Goal: Communication & Community: Answer question/provide support

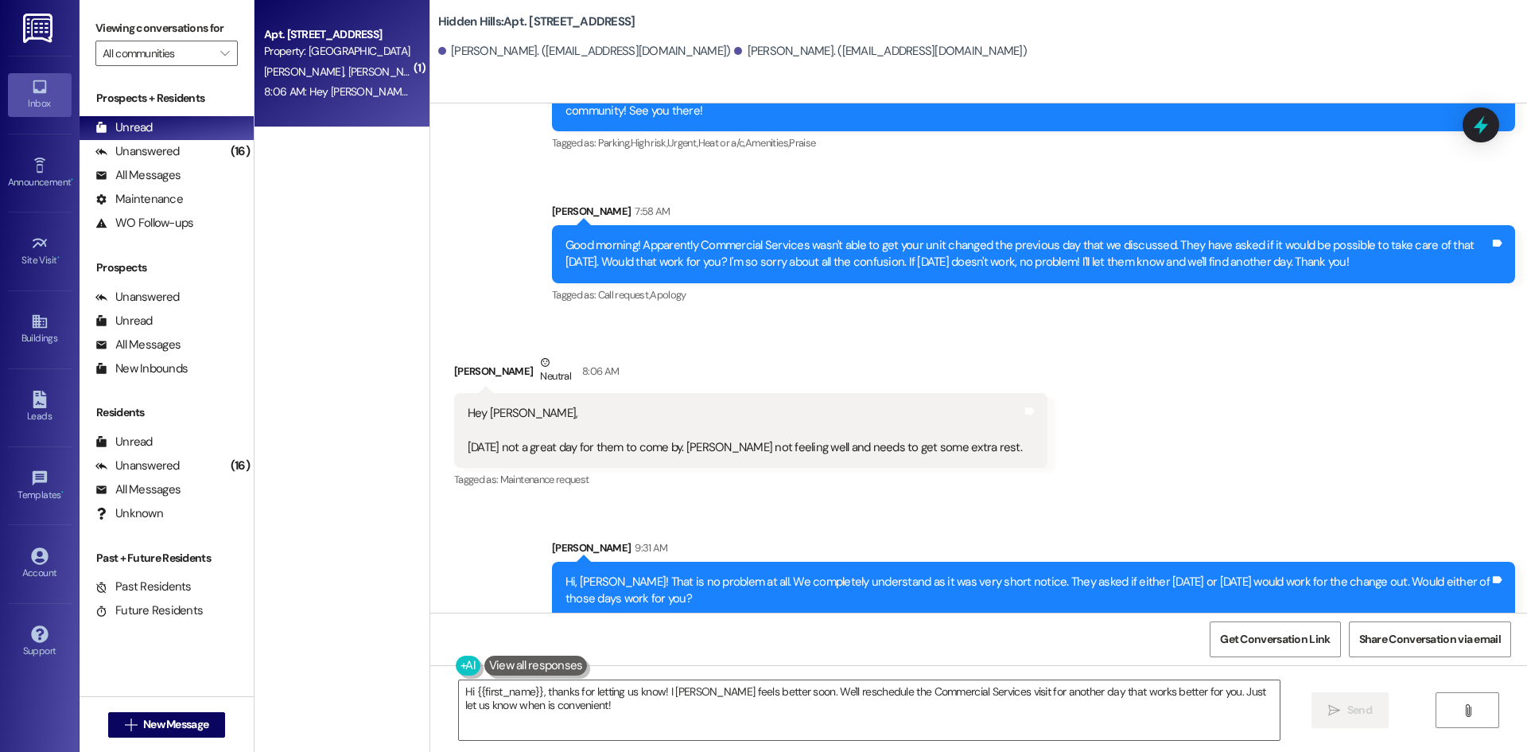
scroll to position [11993, 0]
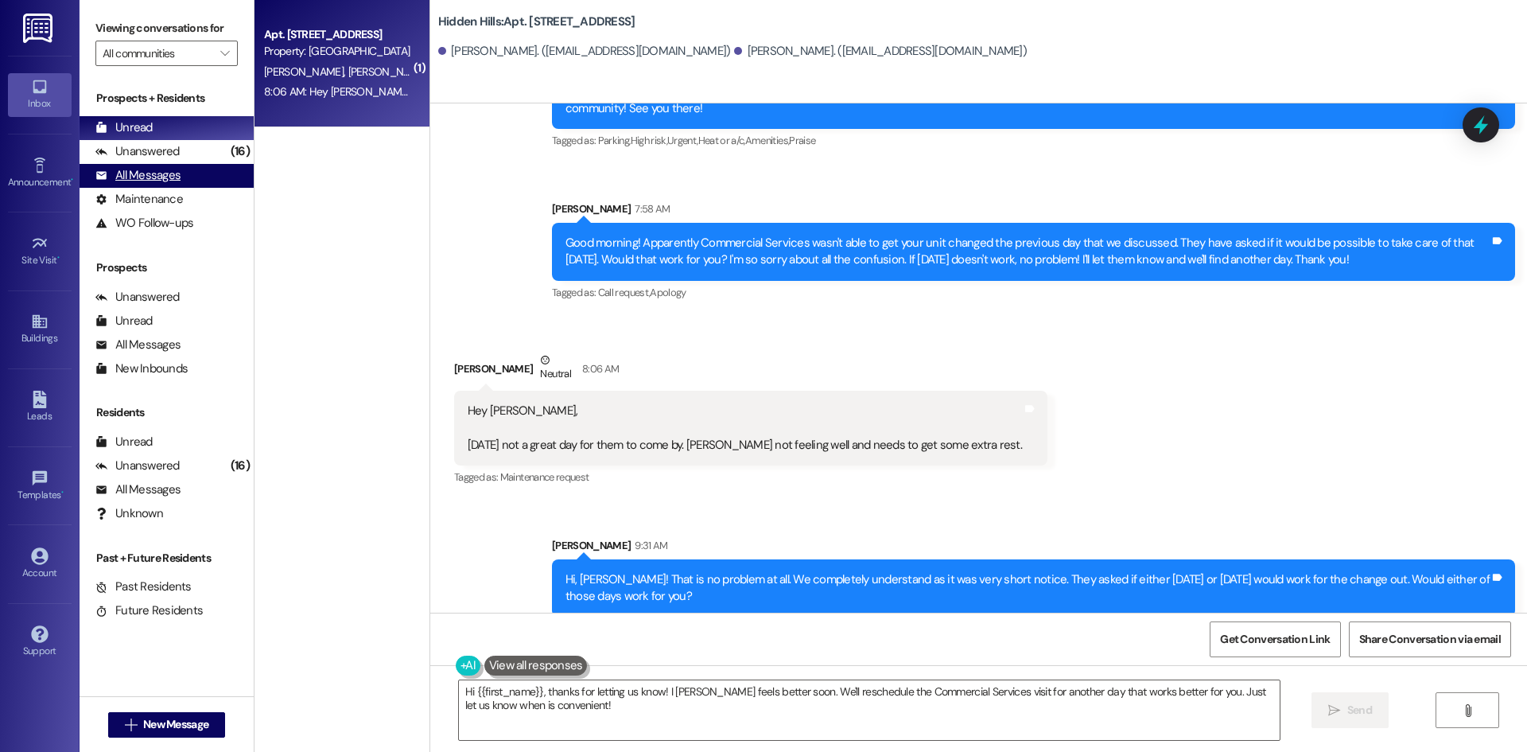
click at [186, 175] on div "All Messages (undefined)" at bounding box center [167, 176] width 174 height 24
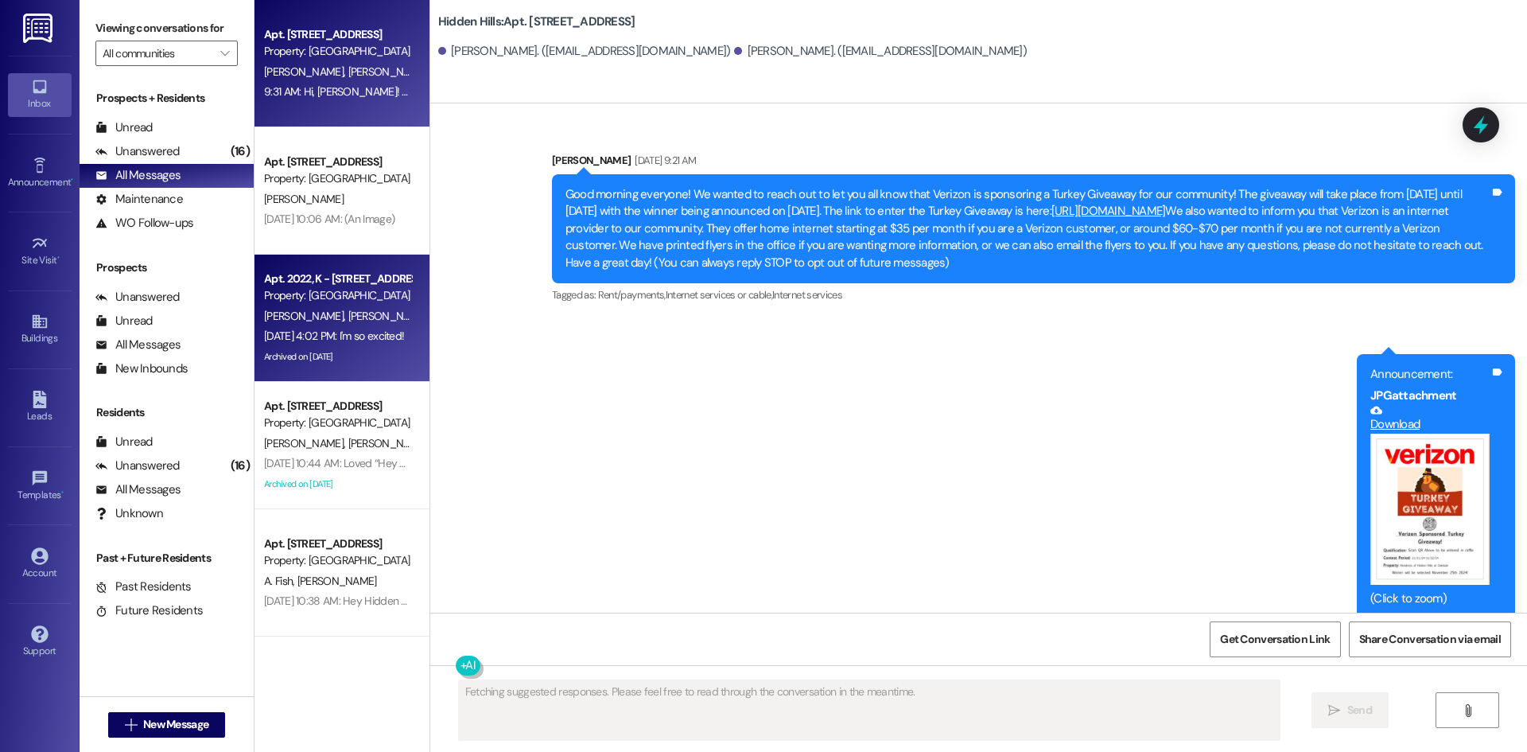
scroll to position [11864, 0]
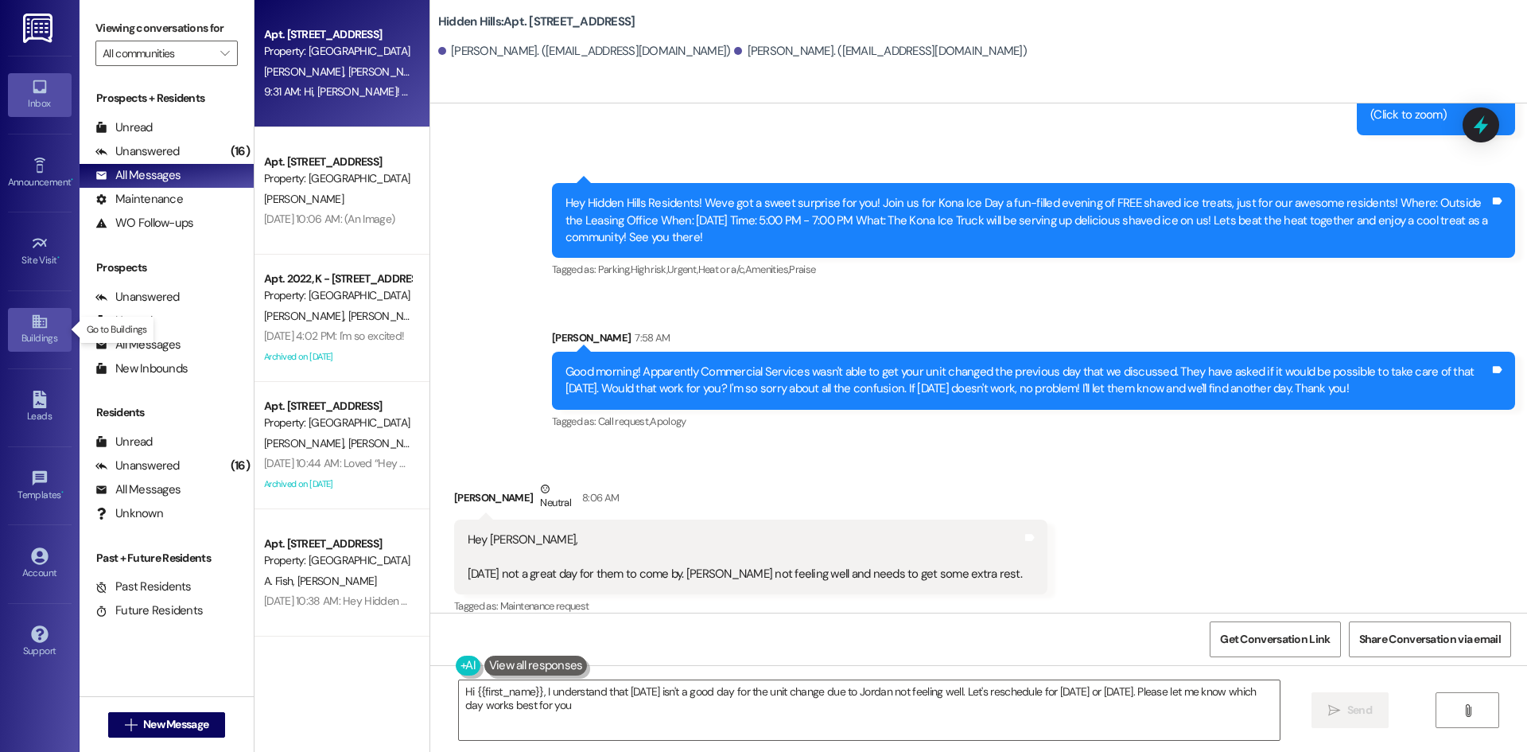
type textarea "Hi {{first_name}}, I understand that [DATE] isn't a good day for the unit chang…"
click at [49, 336] on div "Buildings" at bounding box center [40, 338] width 80 height 16
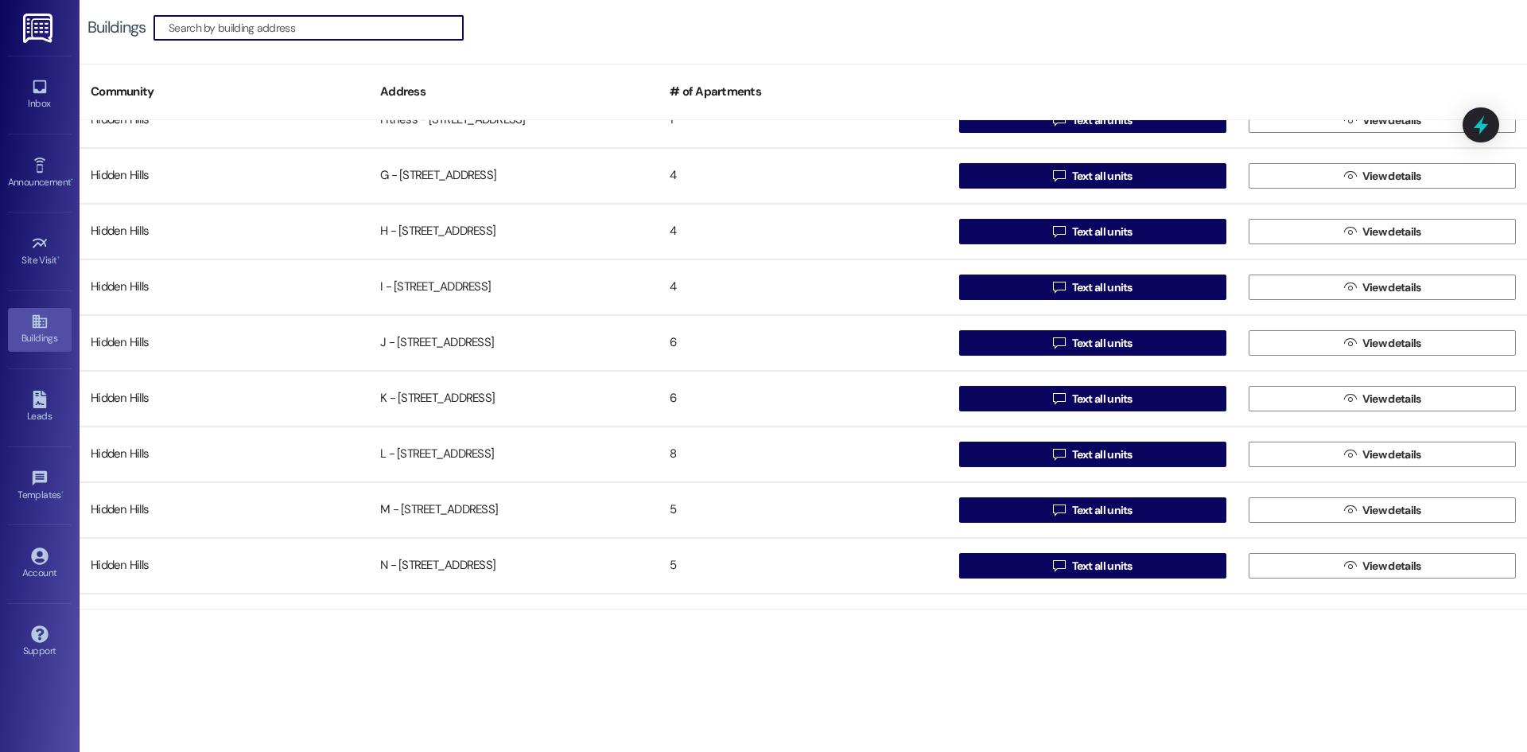
scroll to position [636, 0]
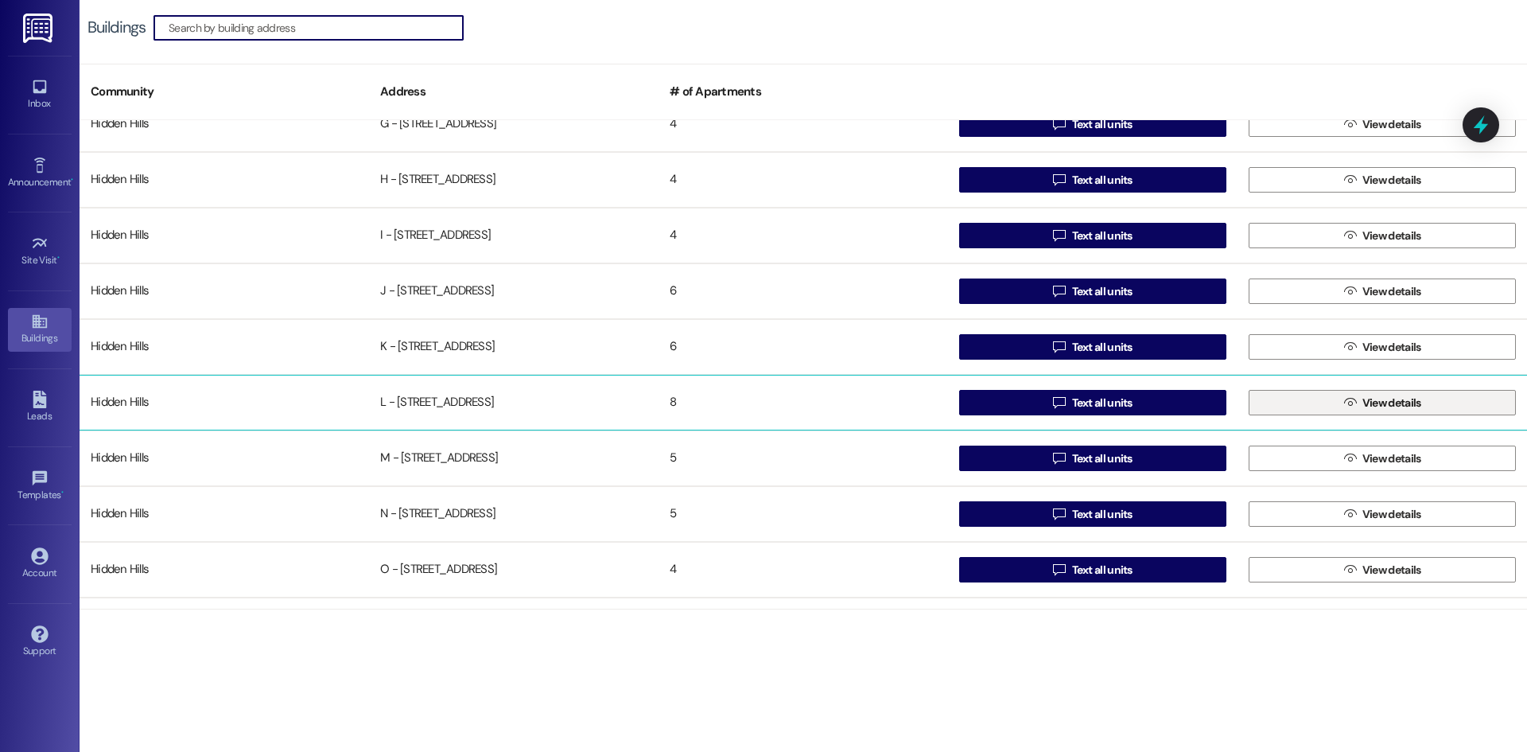
click at [1318, 400] on button " View details" at bounding box center [1382, 402] width 267 height 25
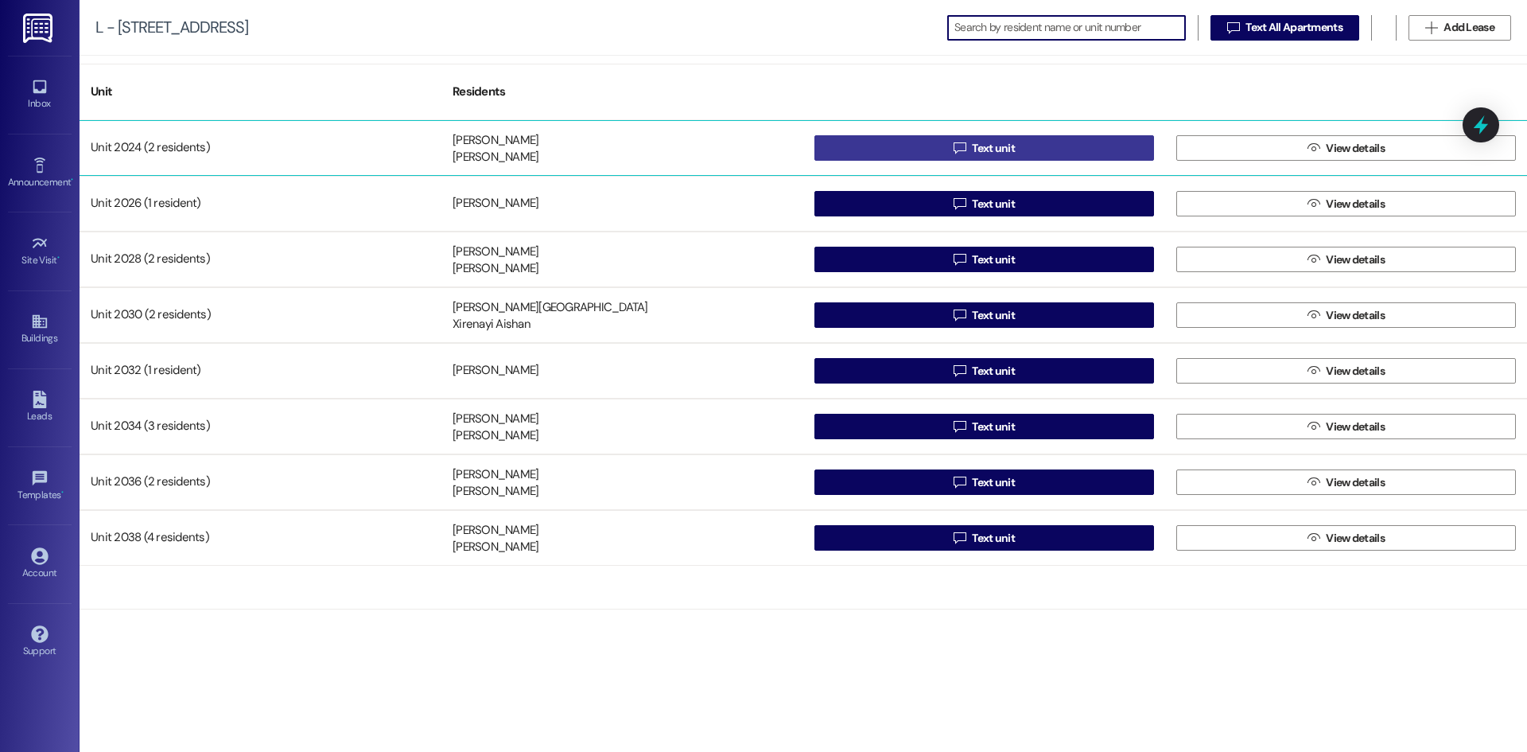
click at [1069, 141] on button " Text unit" at bounding box center [984, 147] width 340 height 25
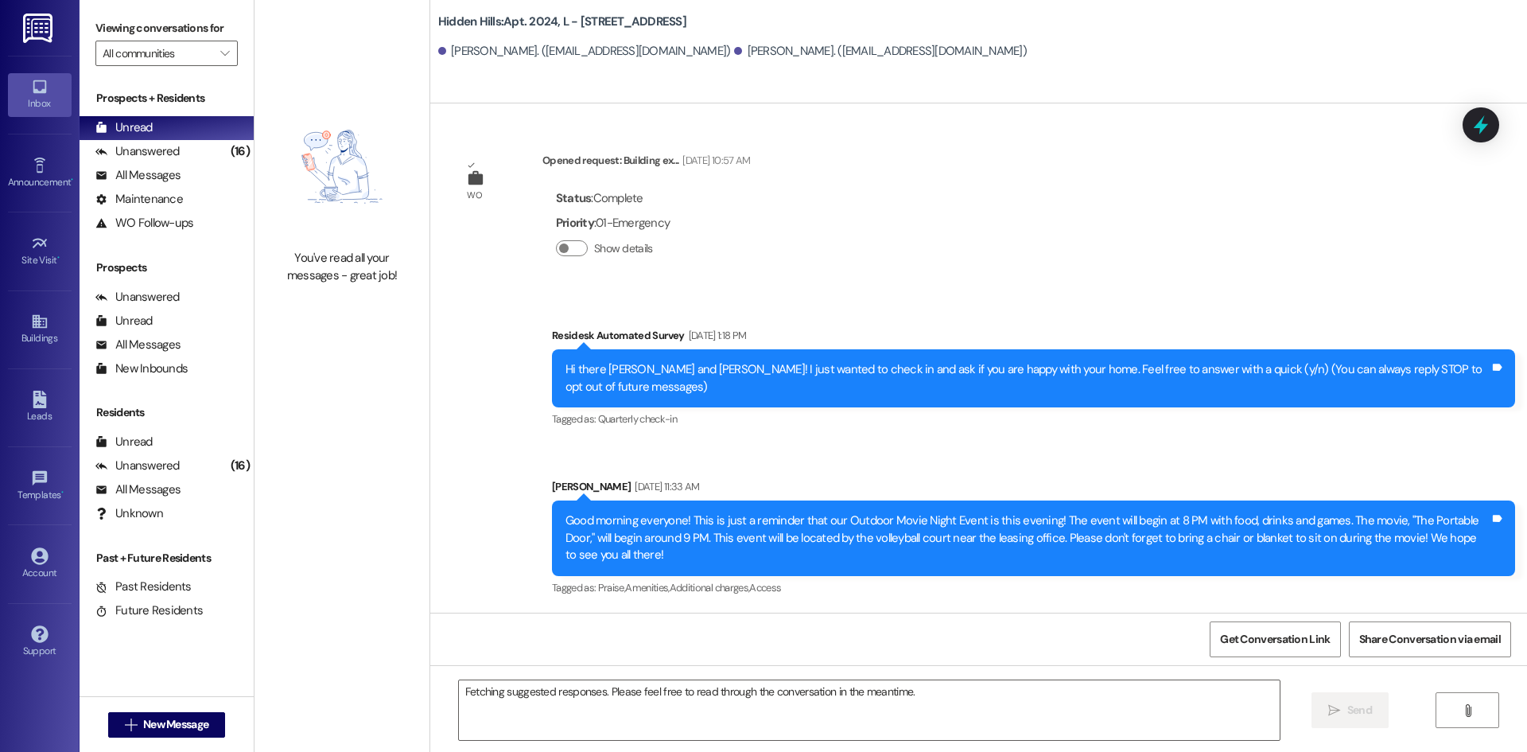
scroll to position [21910, 0]
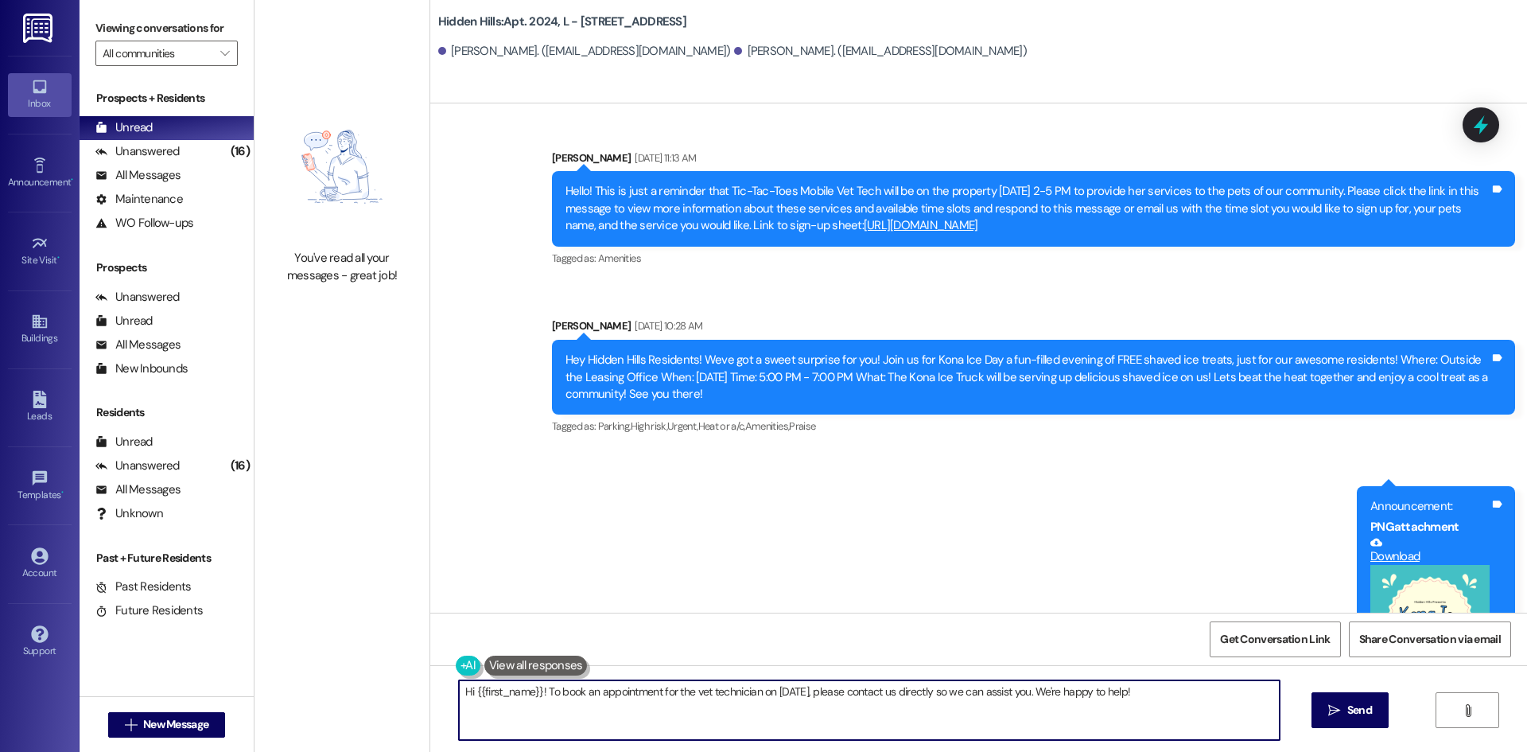
click at [764, 711] on textarea "Hi {{first_name}}! To book an appointment for the vet technician on [DATE], ple…" at bounding box center [869, 710] width 821 height 60
click at [1041, 723] on textarea "Hi [PERSON_NAME] and [PERSON_NAME]! I saw your message that you wanted to sign …" at bounding box center [869, 710] width 821 height 60
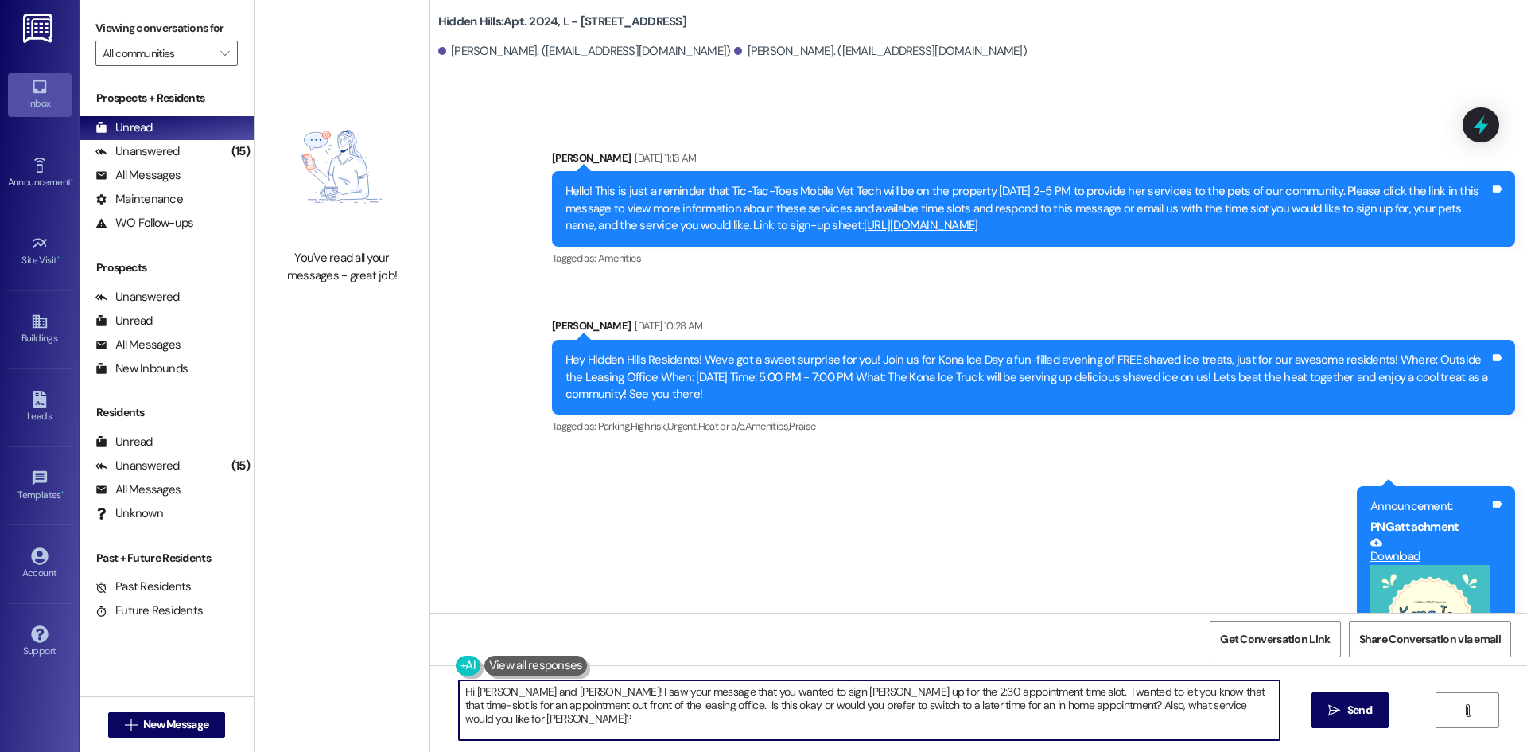
type textarea "Hi [PERSON_NAME] and [PERSON_NAME]! I saw your message that you wanted to sign …"
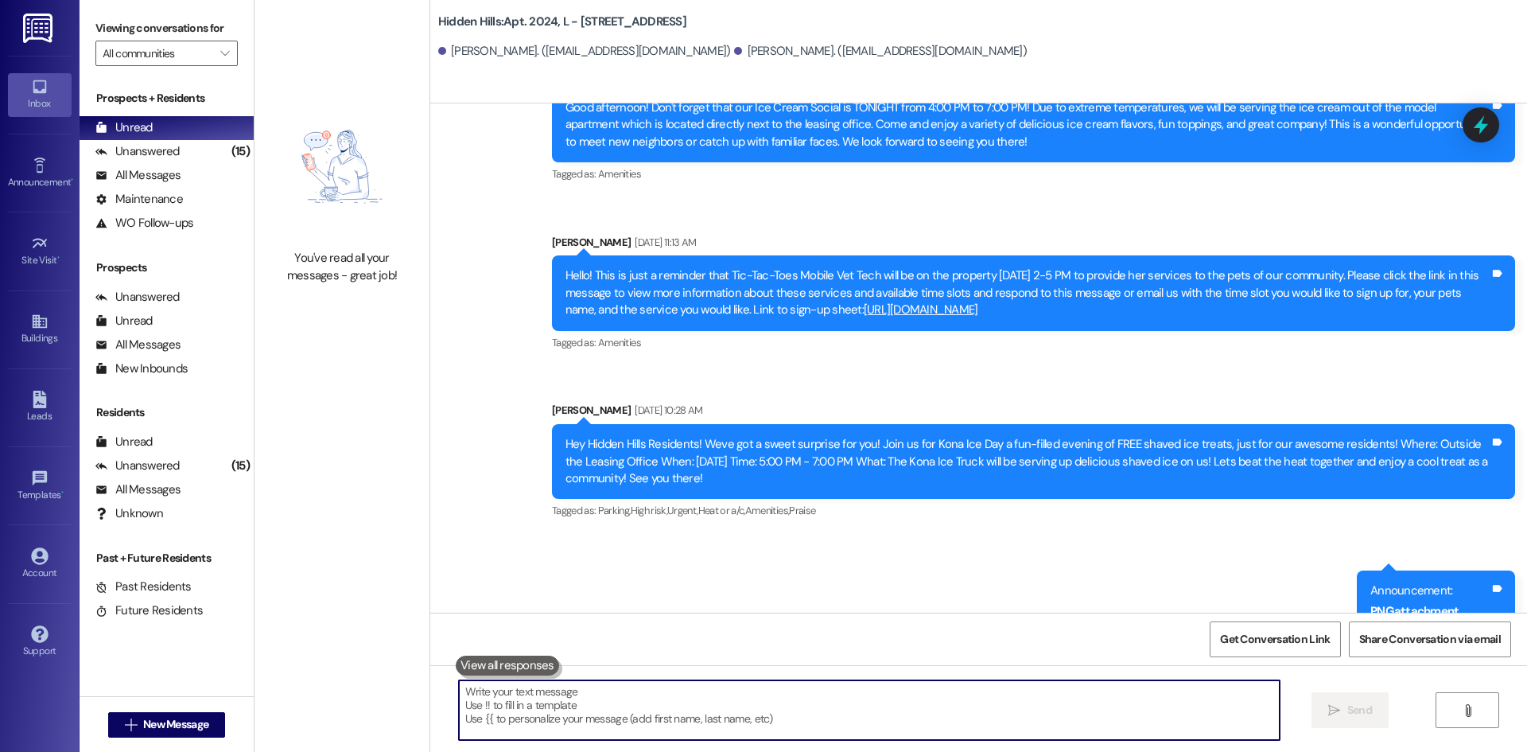
scroll to position [22038, 0]
